Goal: Task Accomplishment & Management: Manage account settings

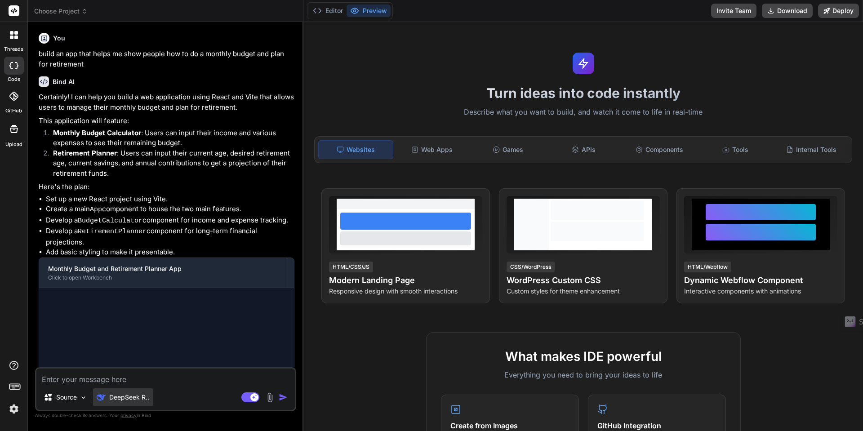
click at [121, 399] on p "DeepSeek R.." at bounding box center [129, 397] width 40 height 9
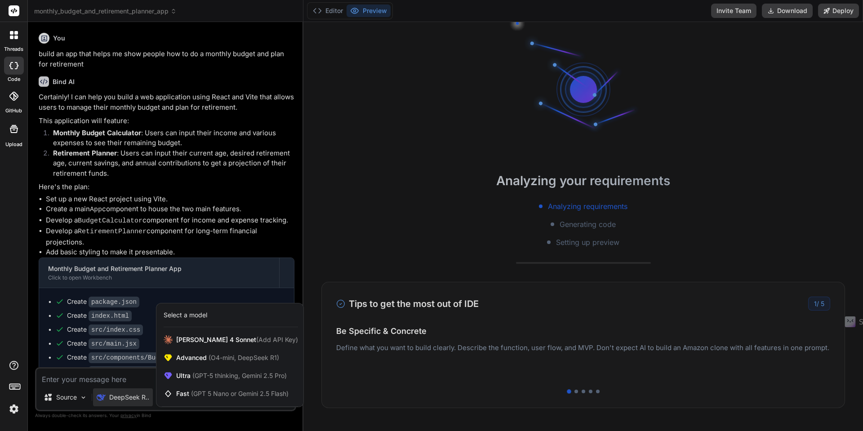
click at [121, 399] on div at bounding box center [431, 215] width 863 height 431
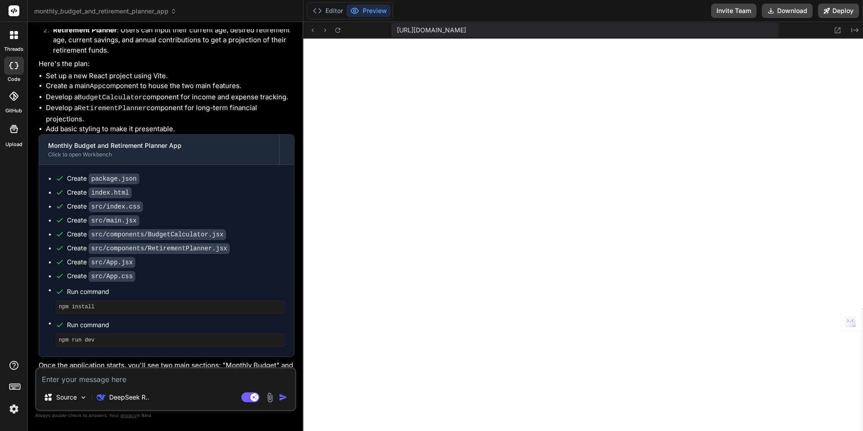
scroll to position [129, 0]
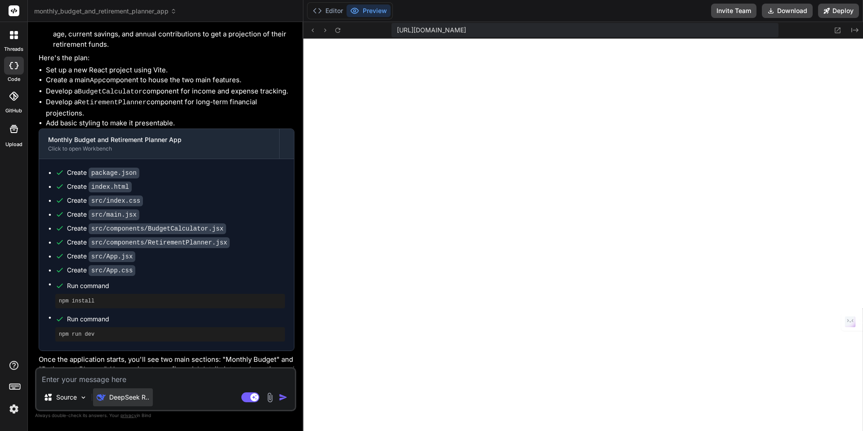
click at [104, 401] on img at bounding box center [101, 397] width 9 height 9
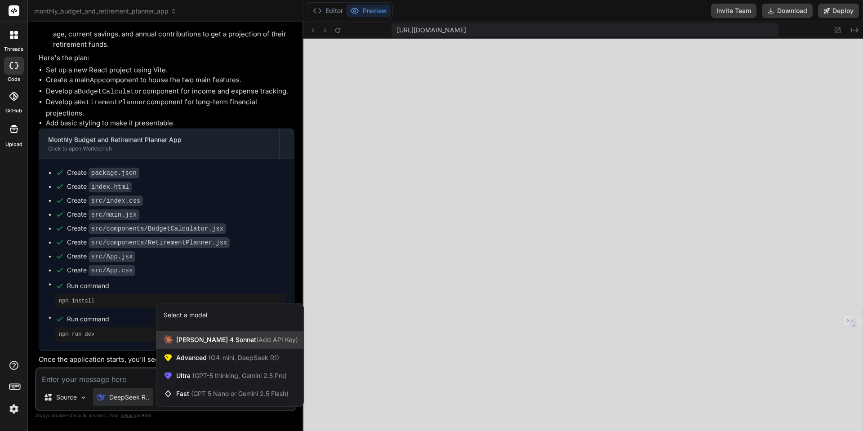
click at [206, 338] on span "[PERSON_NAME] 4 Sonnet (Add API Key)" at bounding box center [237, 339] width 122 height 9
type textarea "x"
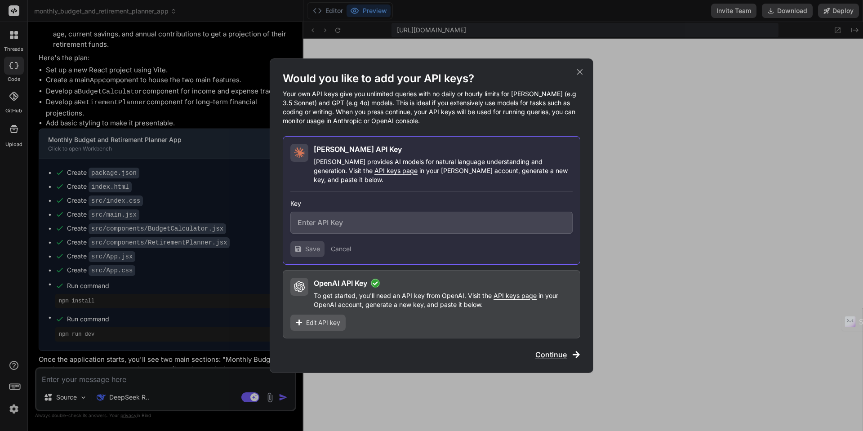
click at [333, 219] on input "text" at bounding box center [431, 223] width 282 height 22
click at [375, 220] on input "text" at bounding box center [431, 223] width 282 height 22
paste input "sk-ant-api03-hYkoKYTvatNkyLzBcbdon2D3q2QYRy_NqzkCQrsK7cWtXHPot3NV9OKkXU4RNsSESK…"
type input "sk-ant-api03-hYkoKYTvatNkyLzBcbdon2D3q2QYRy_NqzkCQrsK7cWtXHPot3NV9OKkXU4RNsSESK…"
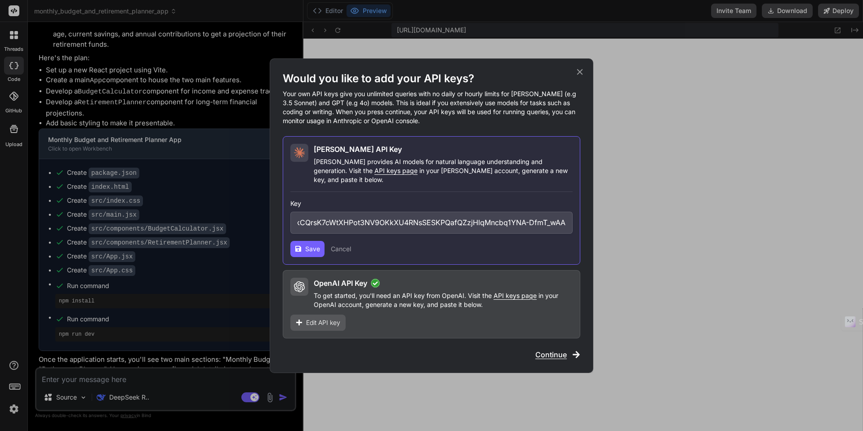
click at [311, 248] on span "Save" at bounding box center [312, 248] width 15 height 9
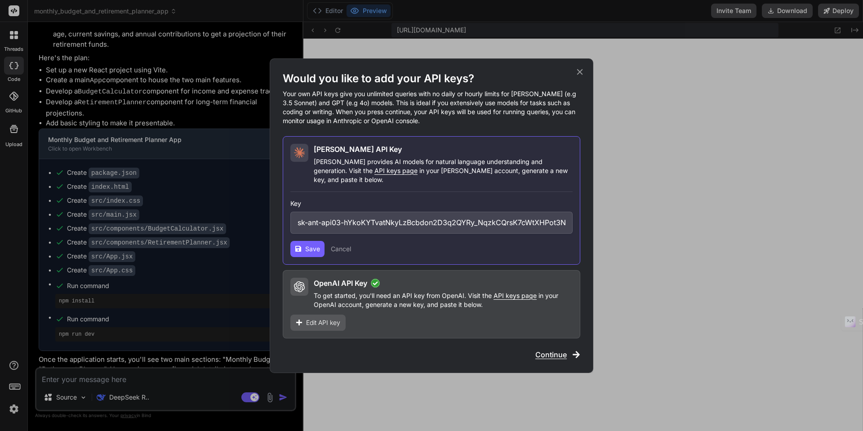
click at [311, 248] on span "Save" at bounding box center [312, 248] width 15 height 9
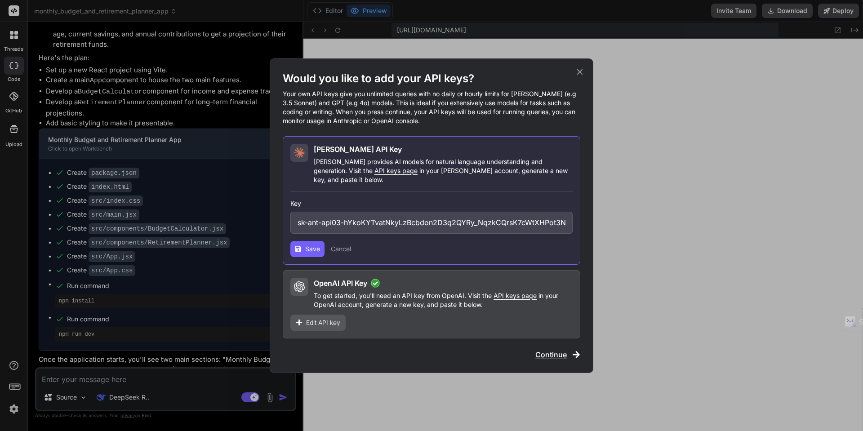
click at [311, 248] on span "Save" at bounding box center [312, 248] width 15 height 9
click at [360, 221] on input "sk-ant-api03-hYkoKYTvatNkyLzBcbdon2D3q2QYRy_NqzkCQrsK7cWtXHPot3NV9OKkXU4RNsSESK…" at bounding box center [431, 223] width 282 height 22
click at [306, 249] on button "Save" at bounding box center [307, 249] width 34 height 16
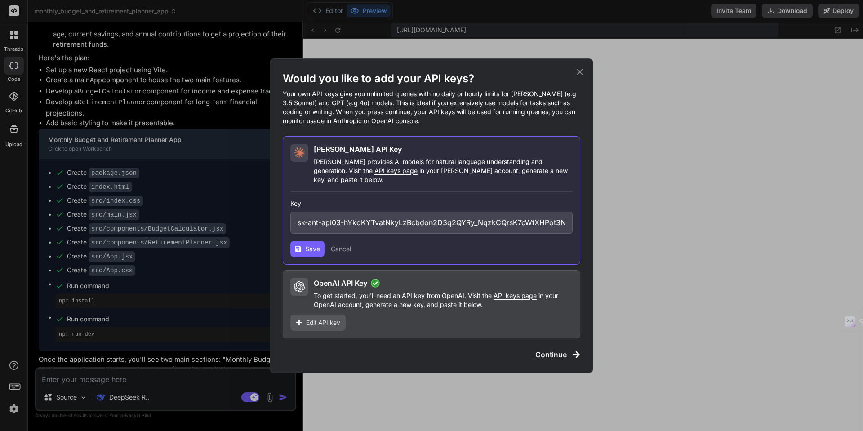
click at [306, 249] on button "Save" at bounding box center [307, 249] width 34 height 16
click at [581, 75] on icon at bounding box center [580, 72] width 6 height 6
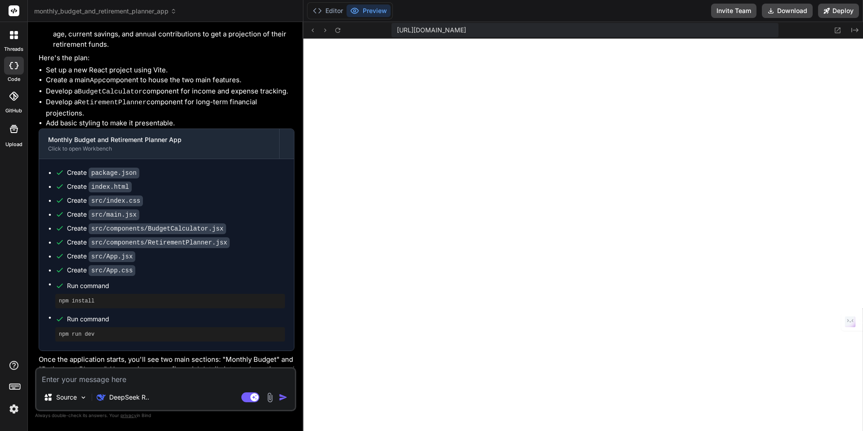
click at [14, 409] on img at bounding box center [13, 408] width 15 height 15
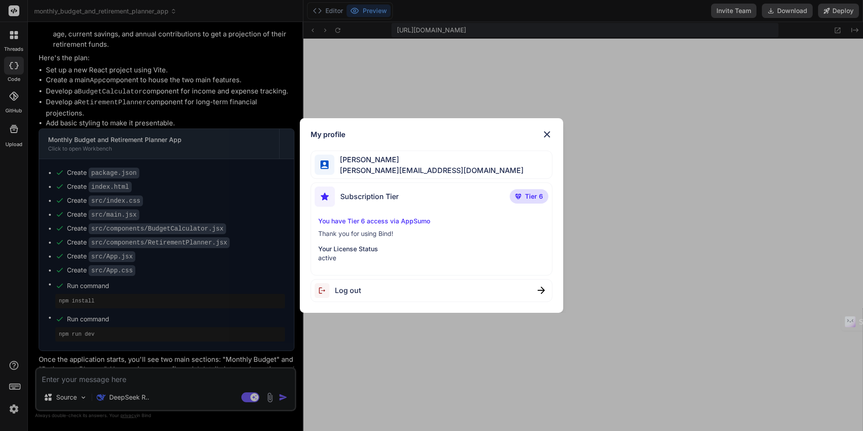
click at [340, 252] on p "Your License Status" at bounding box center [431, 248] width 227 height 9
click at [339, 249] on p "Your License Status" at bounding box center [431, 248] width 227 height 9
click at [546, 133] on img at bounding box center [546, 134] width 11 height 11
